Goal: Task Accomplishment & Management: Complete application form

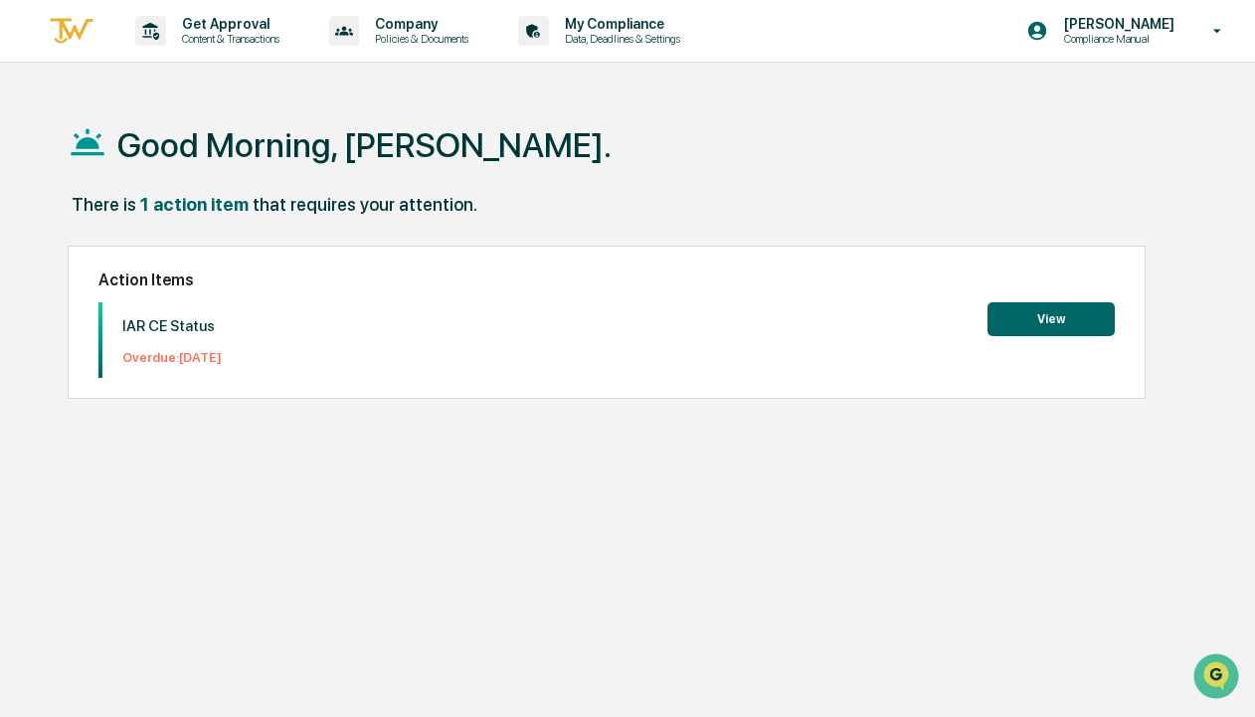
click at [1084, 308] on button "View" at bounding box center [1051, 319] width 127 height 34
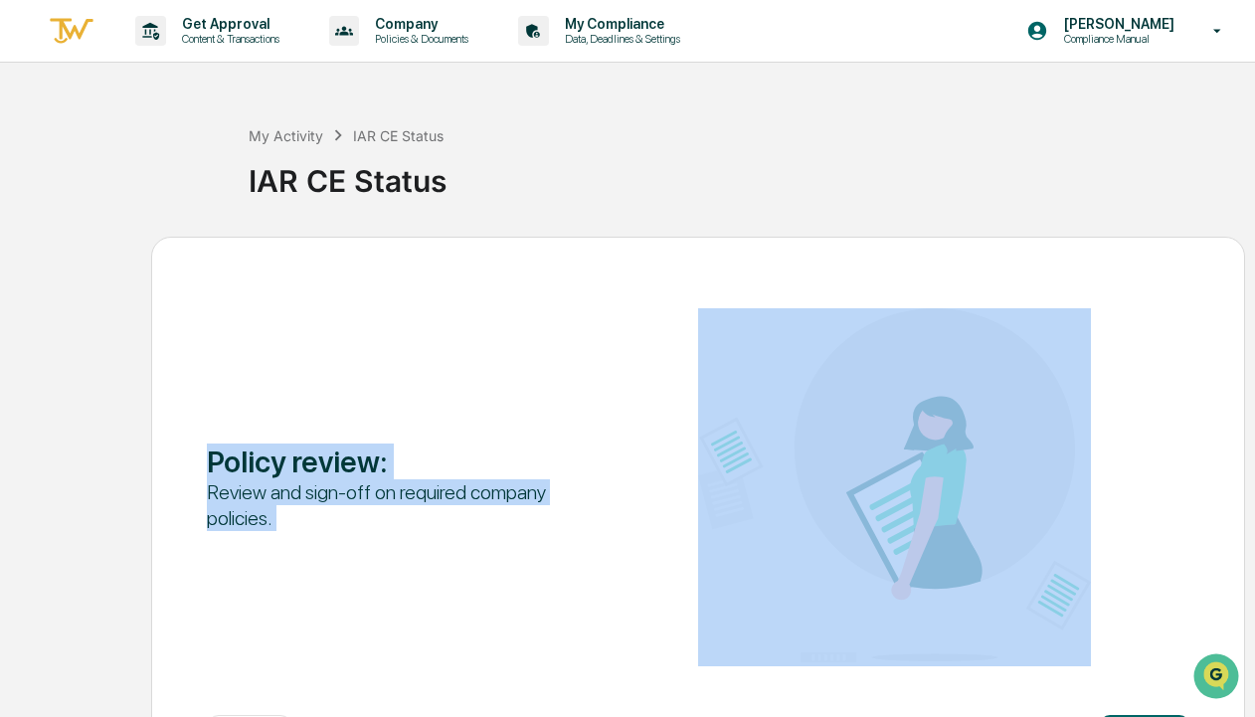
drag, startPoint x: 1254, startPoint y: 270, endPoint x: 1268, endPoint y: 400, distance: 131.0
click at [1254, 400] on html "Get Approval Content & Transactions Company Policies & Documents My Compliance …" at bounding box center [627, 358] width 1255 height 717
drag, startPoint x: 1268, startPoint y: 400, endPoint x: 1180, endPoint y: 359, distance: 97.5
click at [1180, 359] on div "Policy review : Review and sign-off on required company policies." at bounding box center [698, 487] width 983 height 358
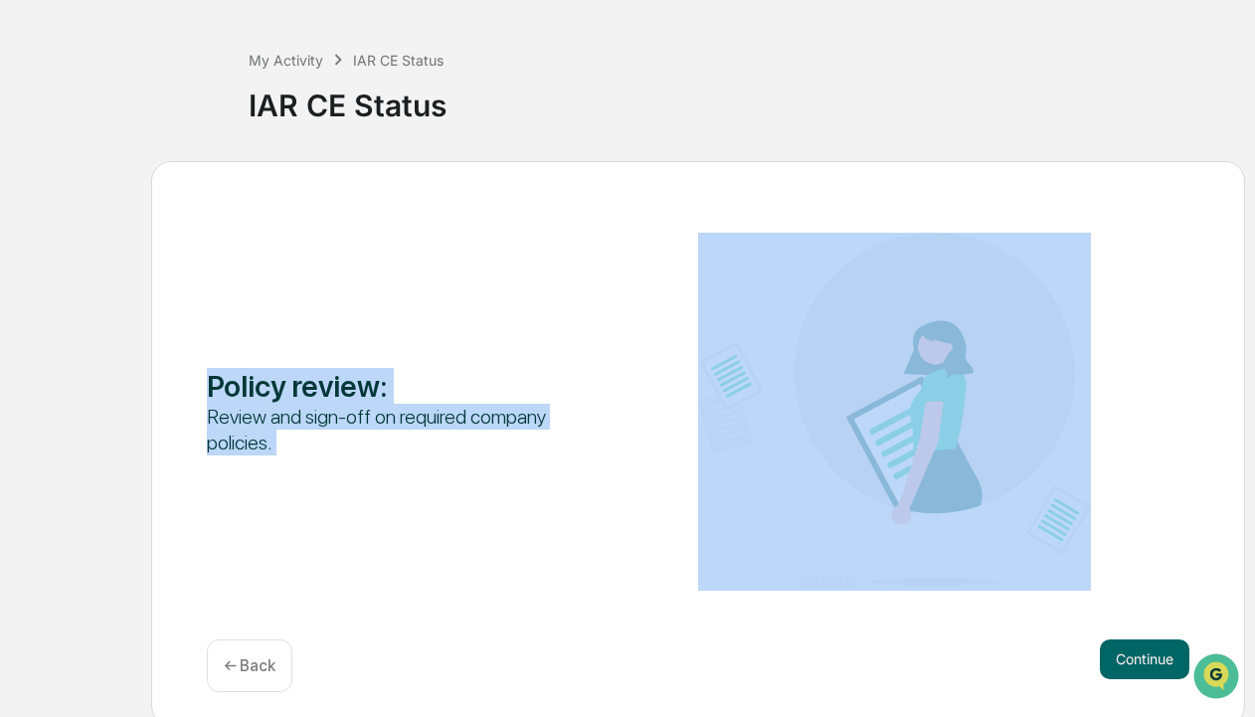
scroll to position [84, 0]
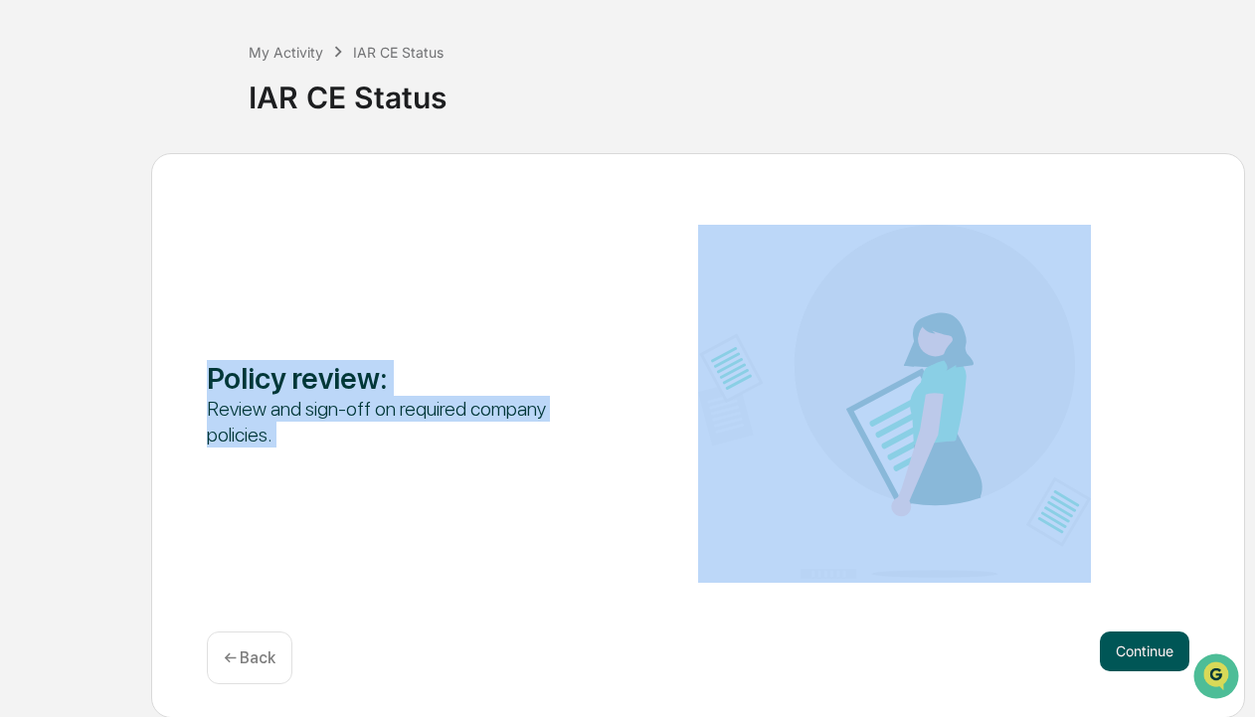
click at [1126, 655] on button "Continue" at bounding box center [1145, 652] width 90 height 40
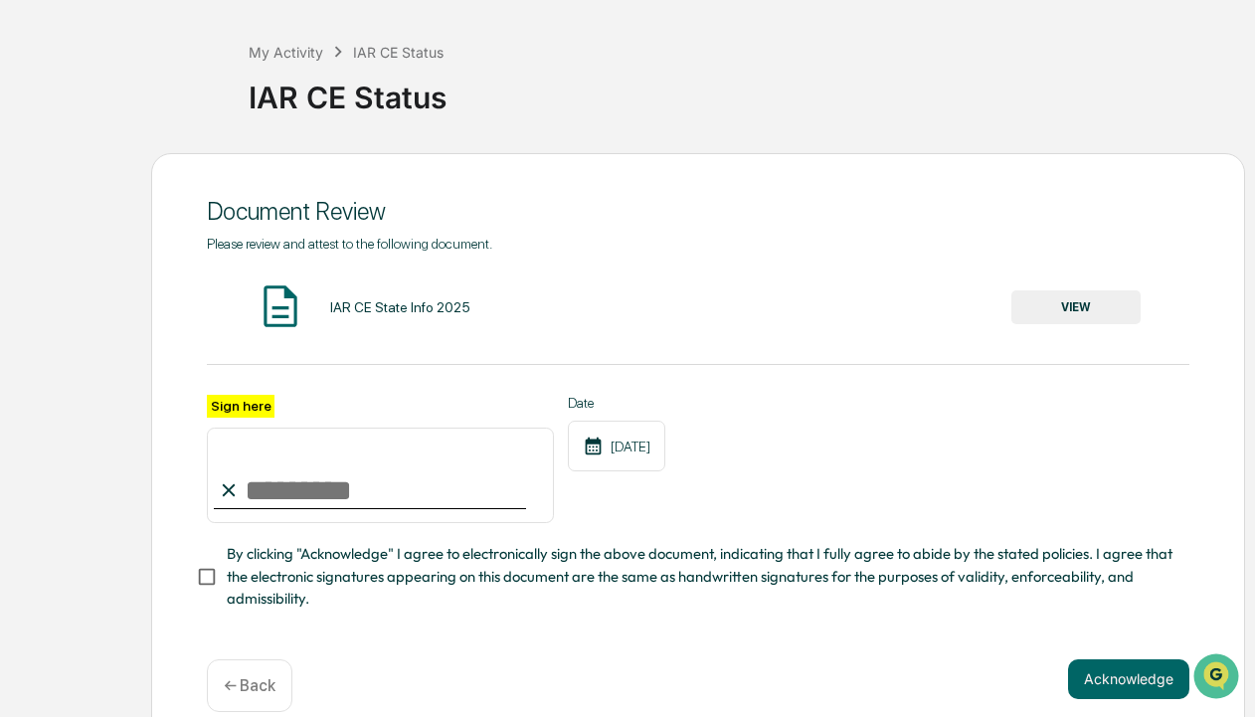
click at [1038, 320] on button "VIEW" at bounding box center [1075, 307] width 129 height 34
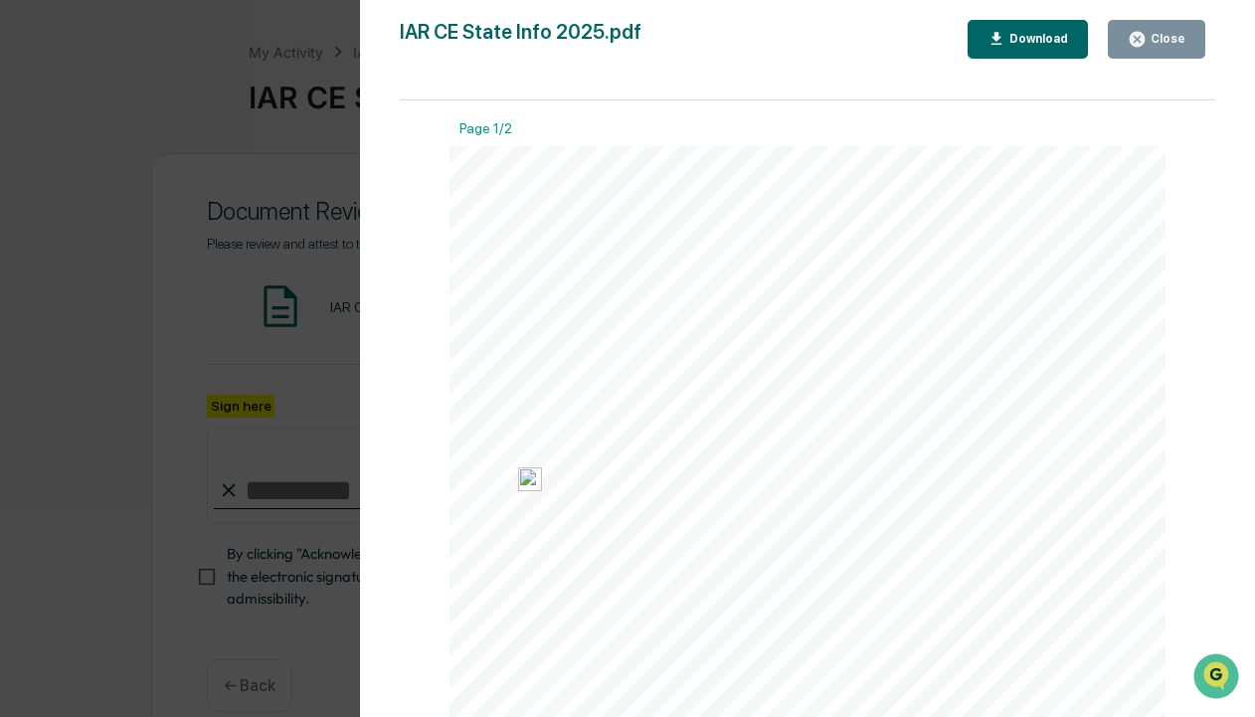
click at [1140, 37] on icon "button" at bounding box center [1137, 39] width 19 height 19
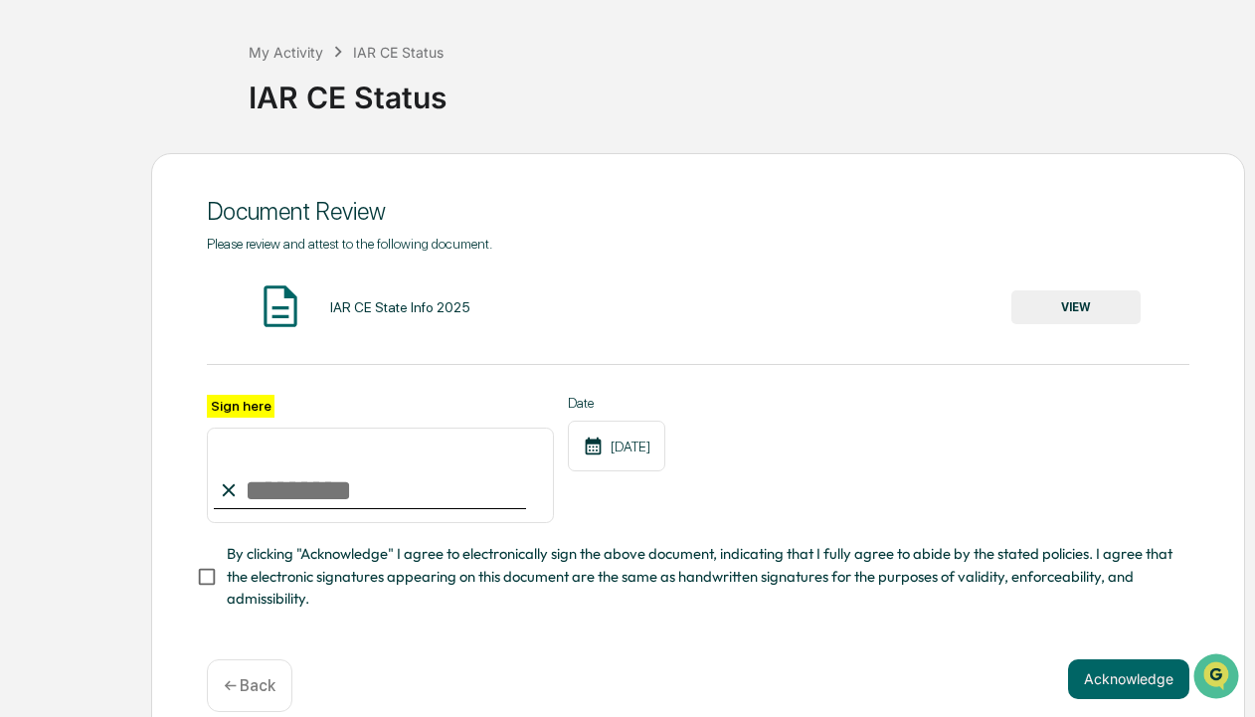
click at [340, 497] on input "Sign here" at bounding box center [380, 475] width 347 height 95
type input "**********"
click at [1114, 674] on button "Acknowledge" at bounding box center [1128, 679] width 121 height 40
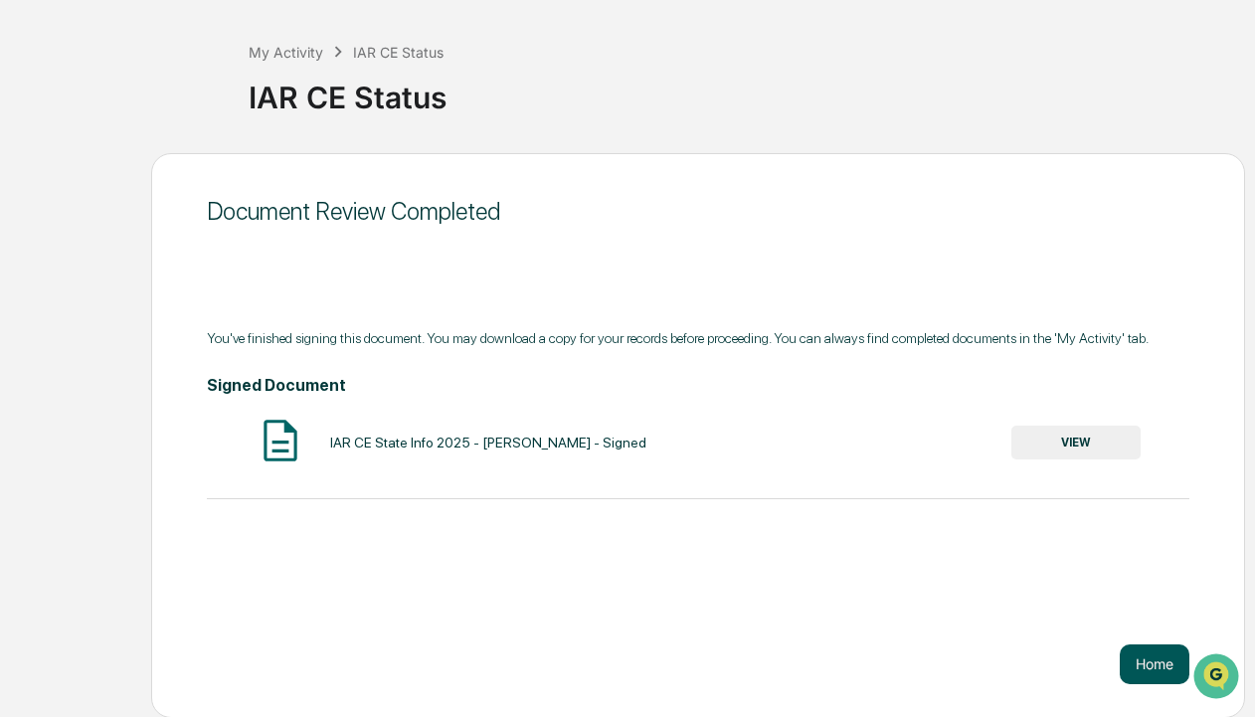
click at [1146, 664] on button "Home" at bounding box center [1155, 664] width 70 height 40
